Goal: Task Accomplishment & Management: Complete application form

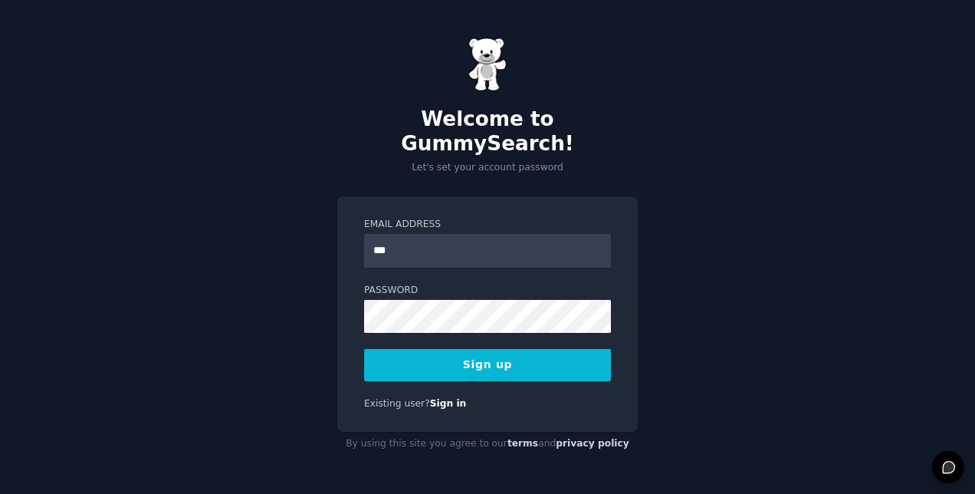
type input "**********"
click at [346, 305] on div "**********" at bounding box center [487, 314] width 300 height 236
click at [483, 353] on button "Sign up" at bounding box center [487, 365] width 247 height 32
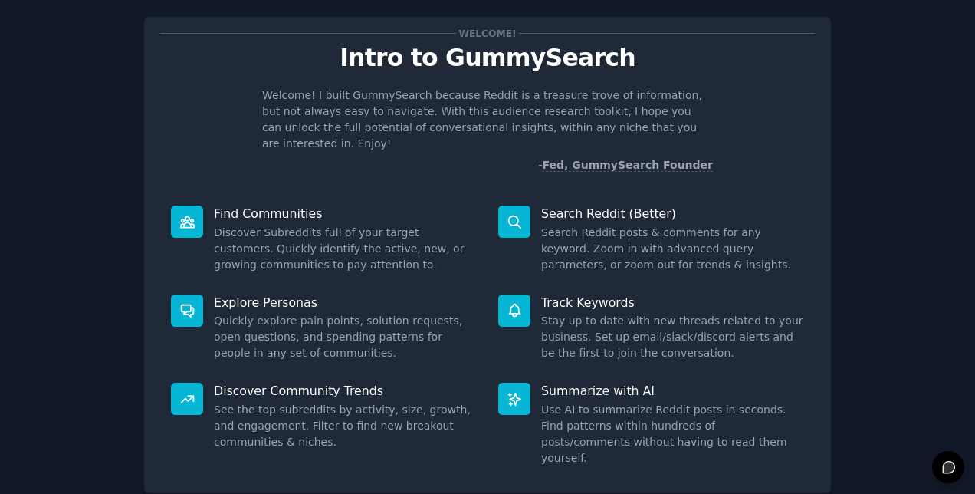
scroll to position [106, 0]
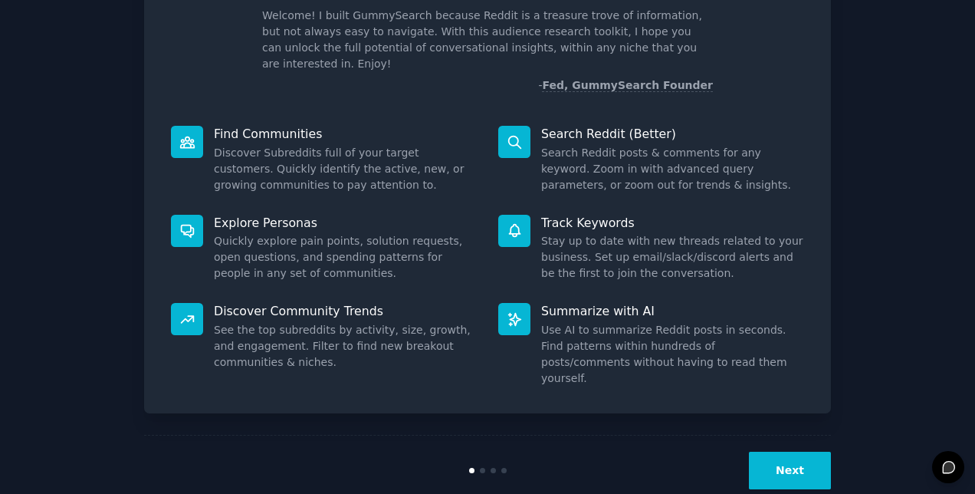
click at [783, 451] on button "Next" at bounding box center [790, 470] width 82 height 38
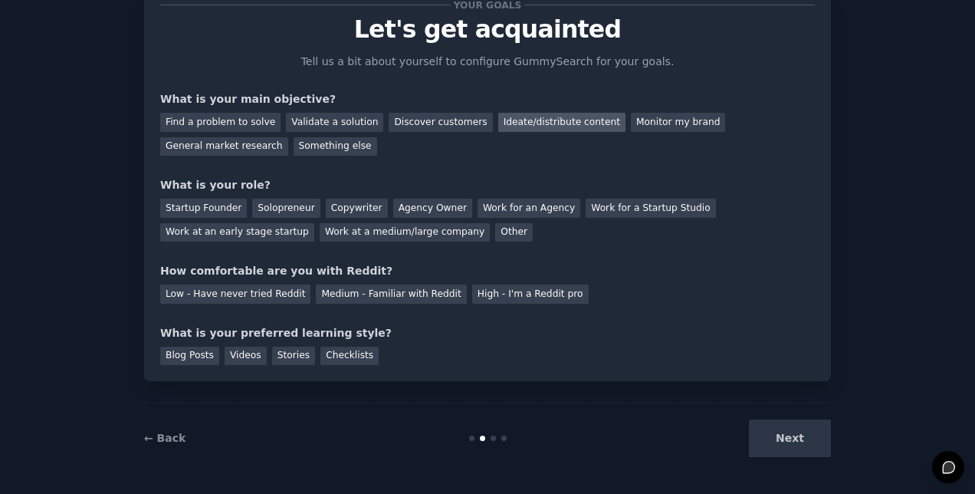
click at [528, 121] on div "Ideate/distribute content" at bounding box center [561, 122] width 127 height 19
click at [282, 208] on div "Solopreneur" at bounding box center [285, 207] width 67 height 19
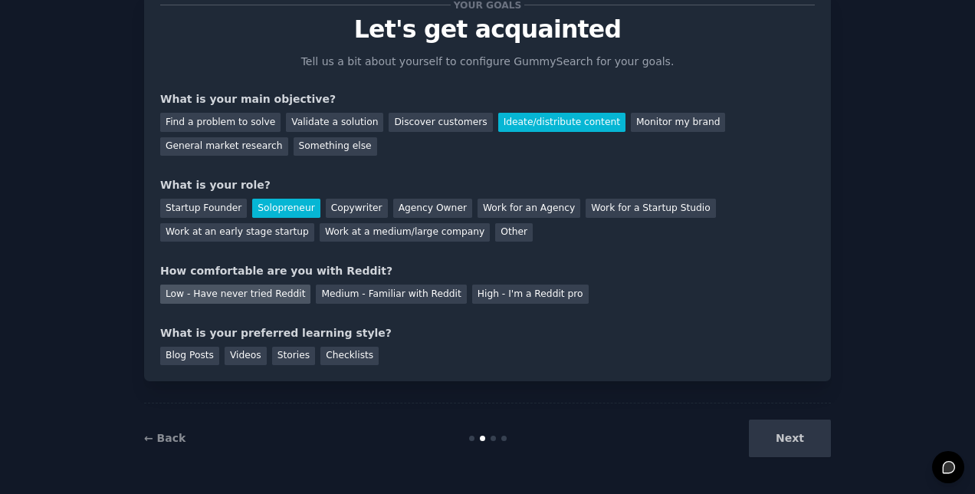
click at [261, 294] on div "Low - Have never tried Reddit" at bounding box center [235, 293] width 150 height 19
click at [320, 353] on div "Checklists" at bounding box center [349, 355] width 58 height 19
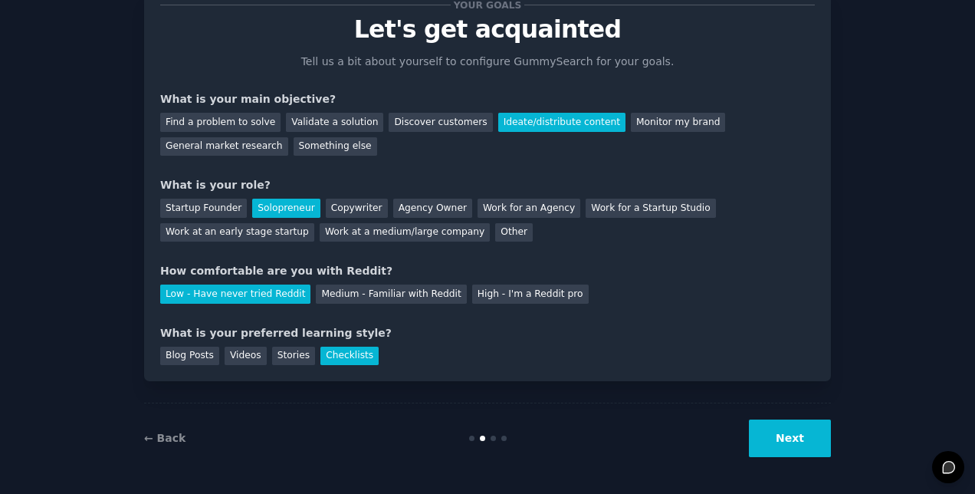
click at [788, 435] on button "Next" at bounding box center [790, 438] width 82 height 38
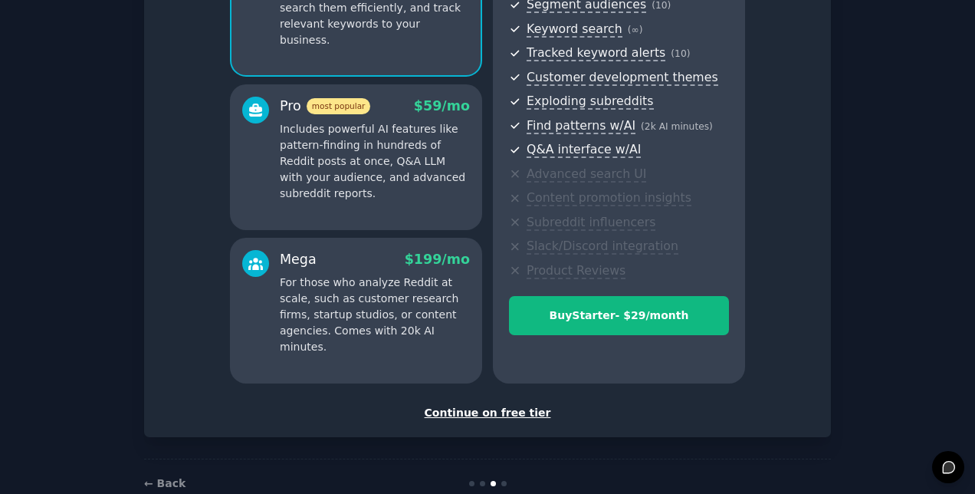
scroll to position [205, 0]
click at [490, 411] on div "Continue on free tier" at bounding box center [487, 413] width 654 height 16
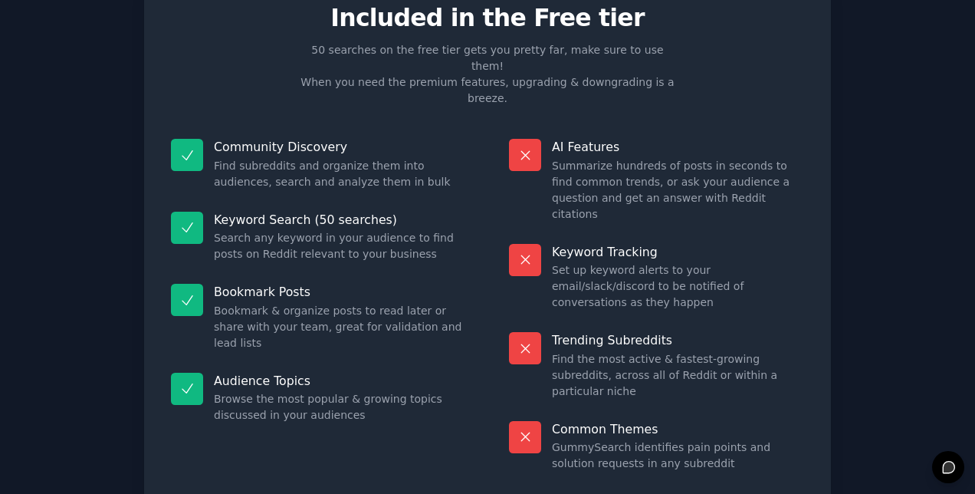
scroll to position [66, 0]
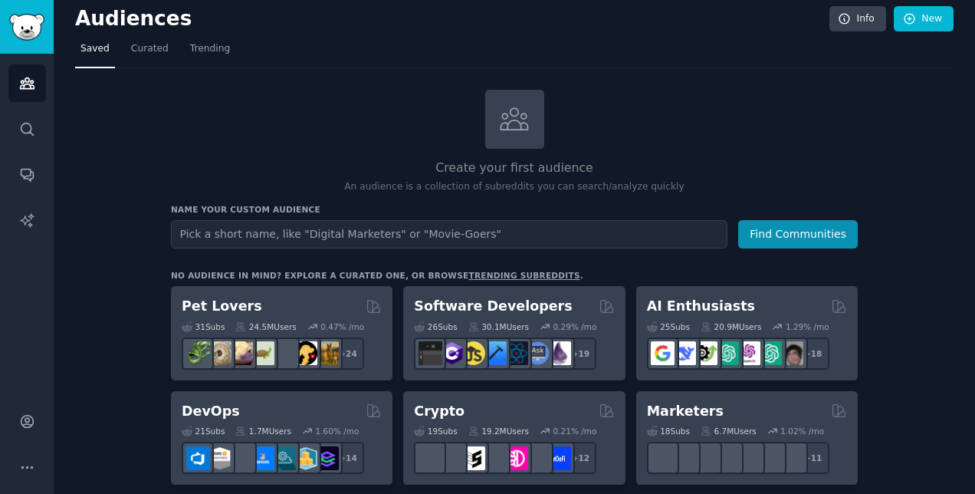
scroll to position [1, 0]
